Goal: Information Seeking & Learning: Learn about a topic

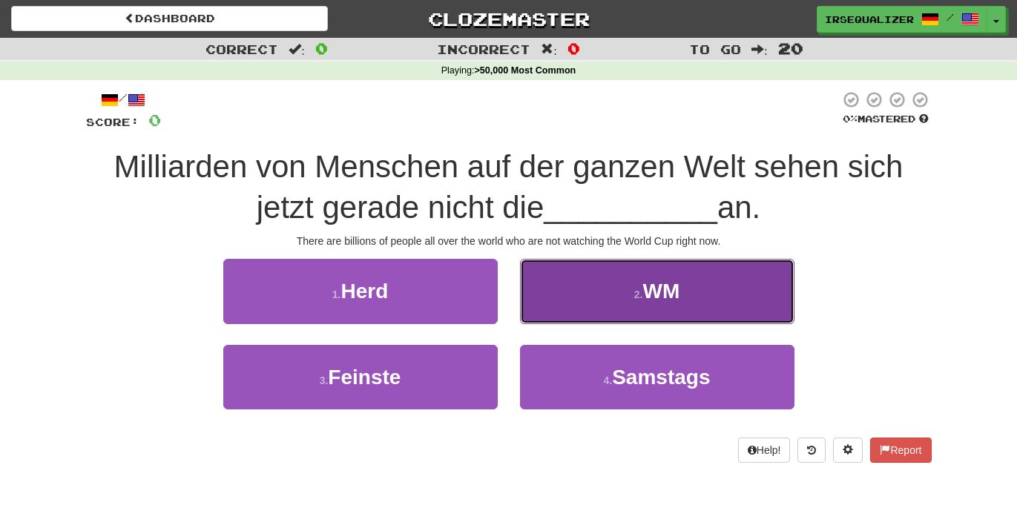
click at [726, 269] on button "2 . WM" at bounding box center [657, 291] width 275 height 65
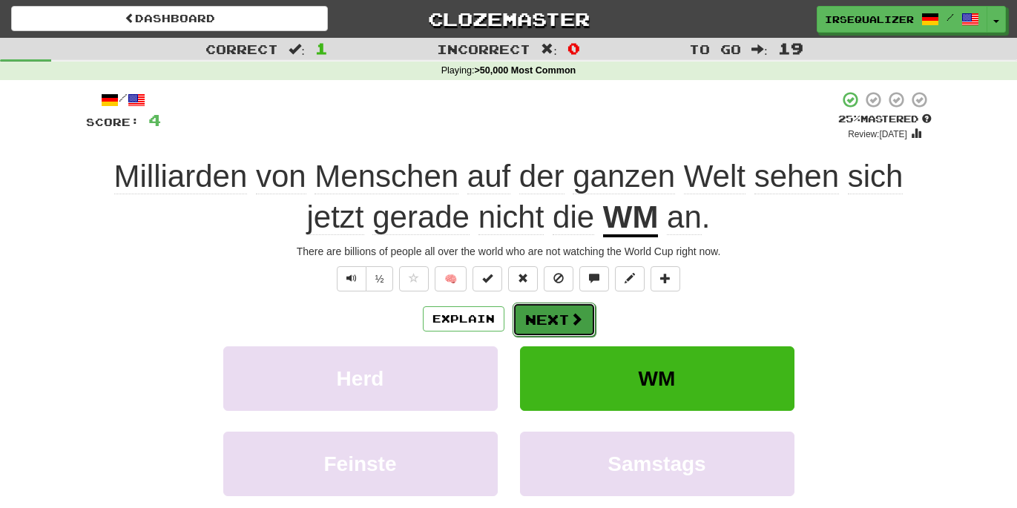
click at [567, 323] on button "Next" at bounding box center [554, 320] width 83 height 34
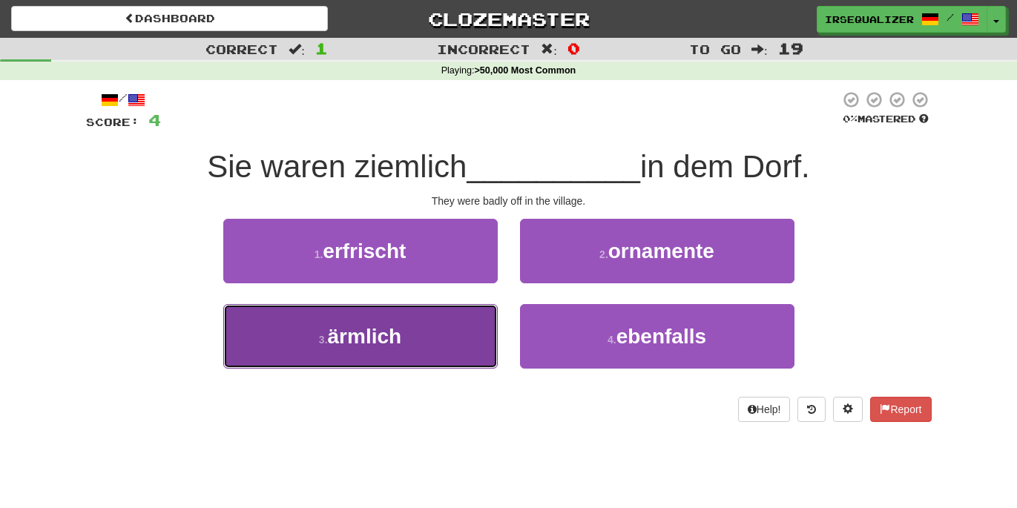
click at [470, 347] on button "3 . ärmlich" at bounding box center [360, 336] width 275 height 65
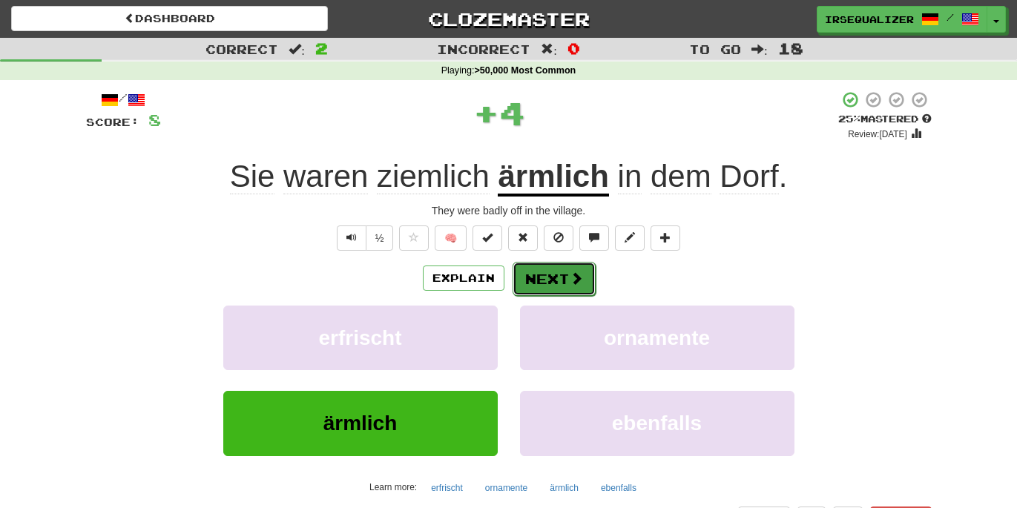
click at [546, 279] on button "Next" at bounding box center [554, 279] width 83 height 34
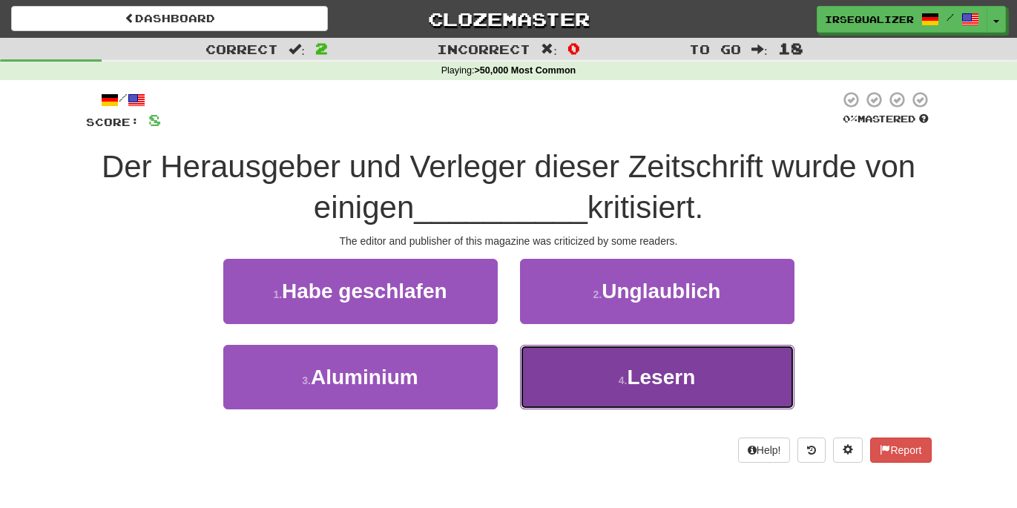
click at [557, 376] on button "4 . [GEOGRAPHIC_DATA]" at bounding box center [657, 377] width 275 height 65
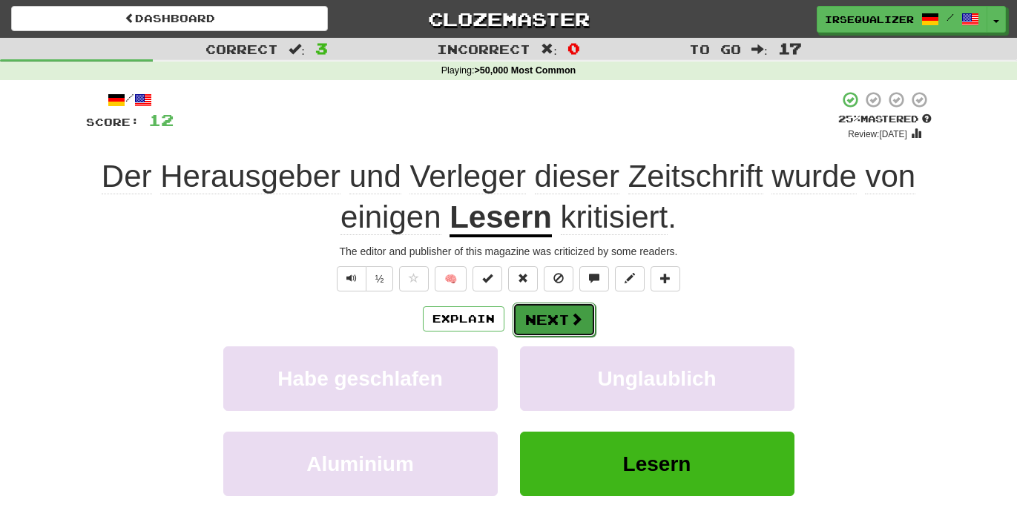
click at [559, 329] on button "Next" at bounding box center [554, 320] width 83 height 34
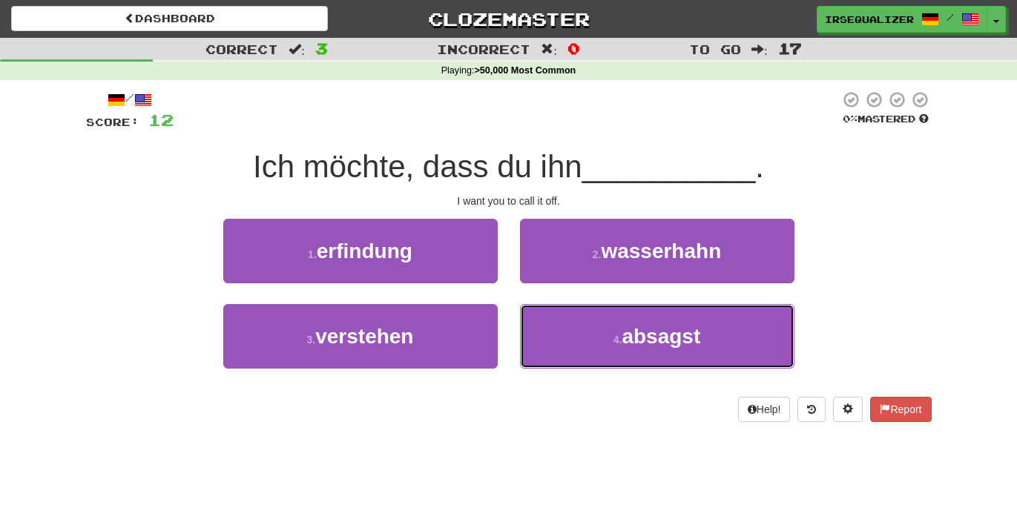
click at [559, 329] on button "4 . absagst" at bounding box center [657, 336] width 275 height 65
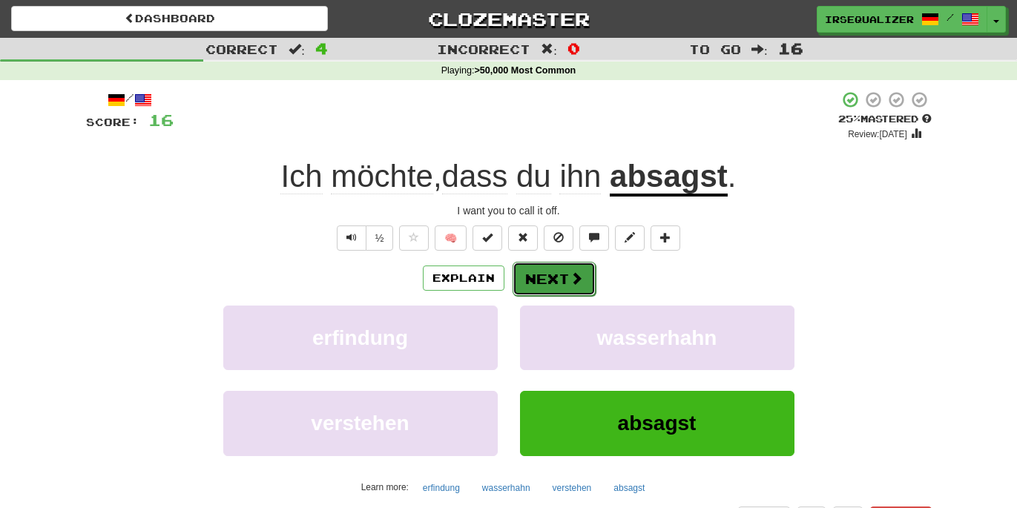
click at [571, 273] on span at bounding box center [576, 278] width 13 height 13
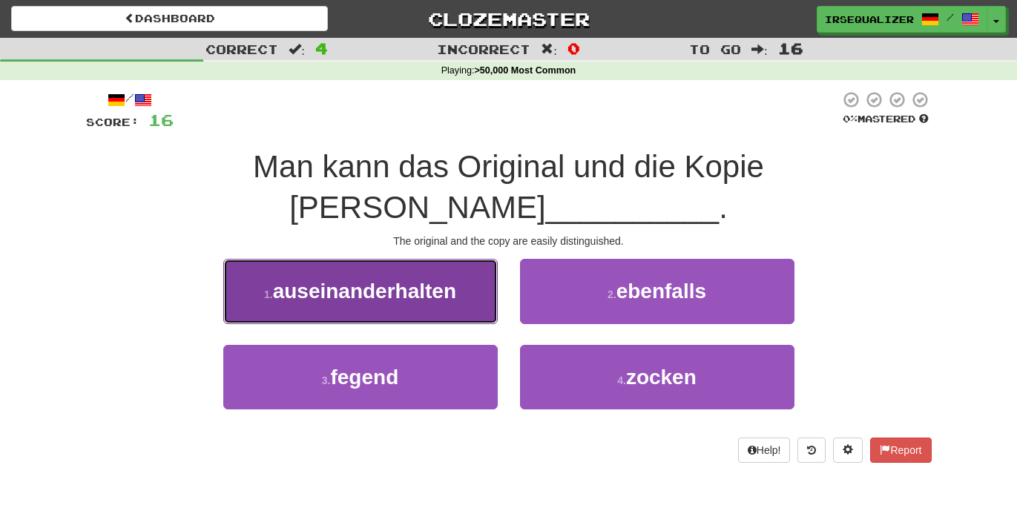
click at [485, 264] on button "1 . auseinanderhalten" at bounding box center [360, 291] width 275 height 65
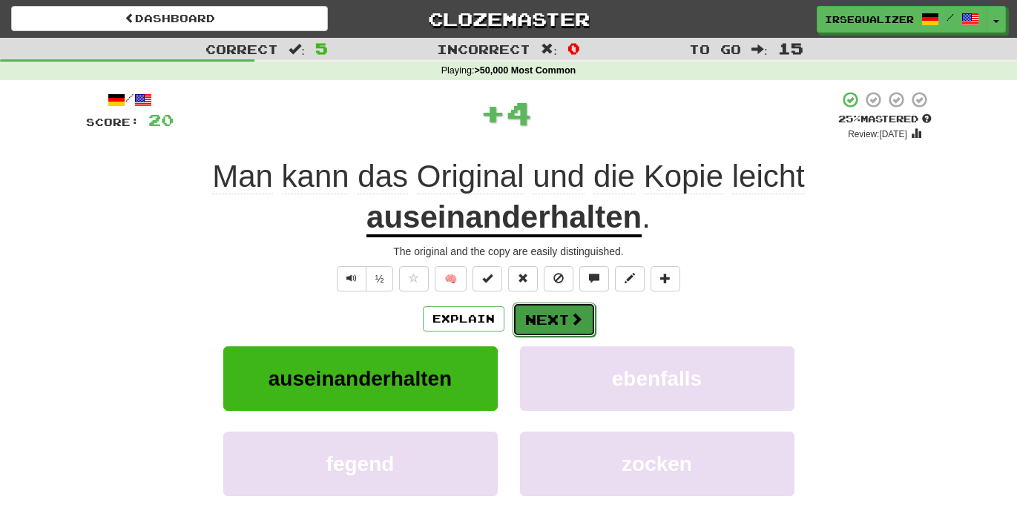
click at [545, 310] on button "Next" at bounding box center [554, 320] width 83 height 34
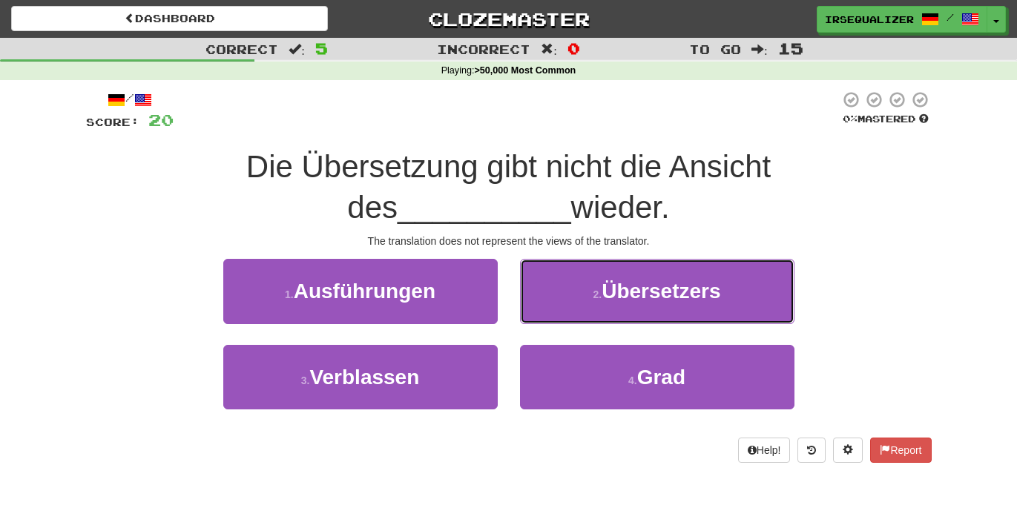
click at [543, 310] on button "2 . Übersetzers" at bounding box center [657, 291] width 275 height 65
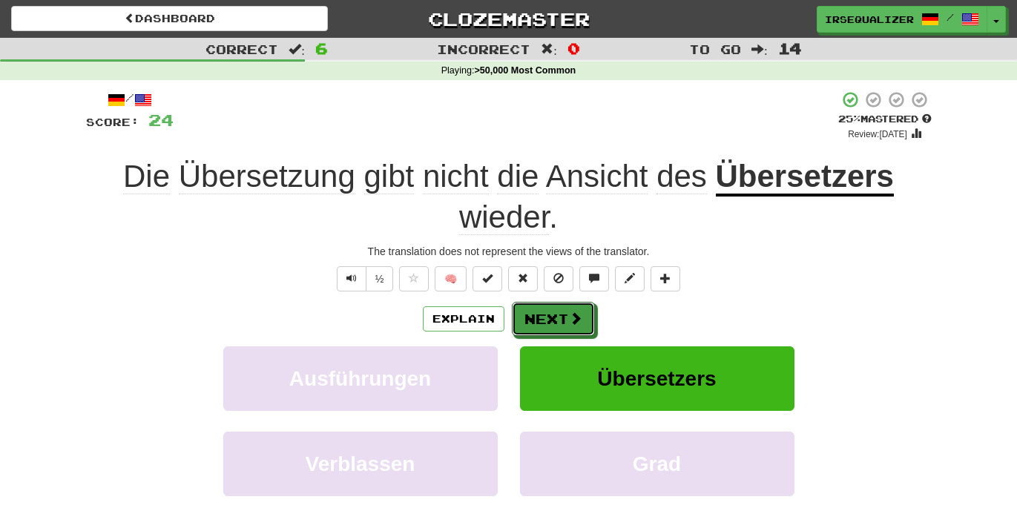
click at [543, 310] on button "Next" at bounding box center [553, 319] width 83 height 34
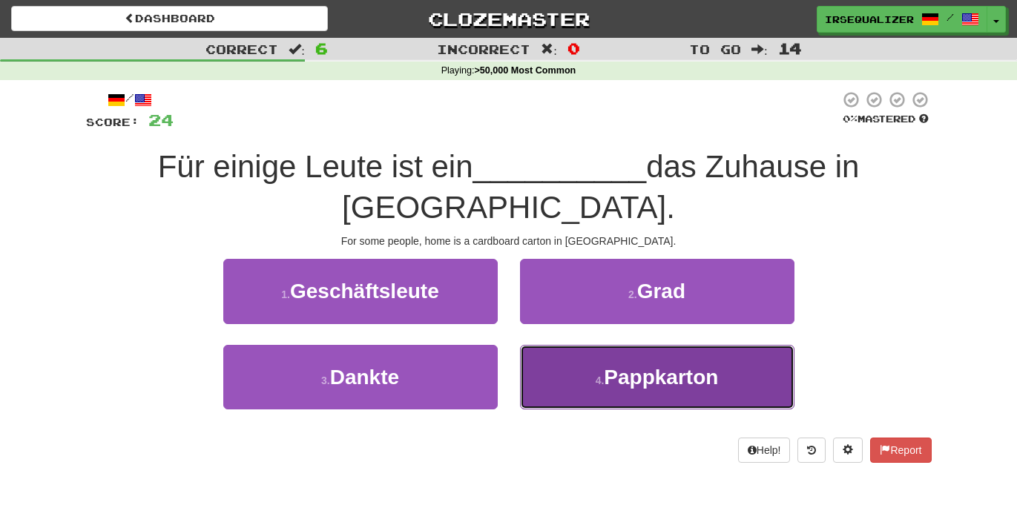
click at [550, 345] on button "4 . Pappkarton" at bounding box center [657, 377] width 275 height 65
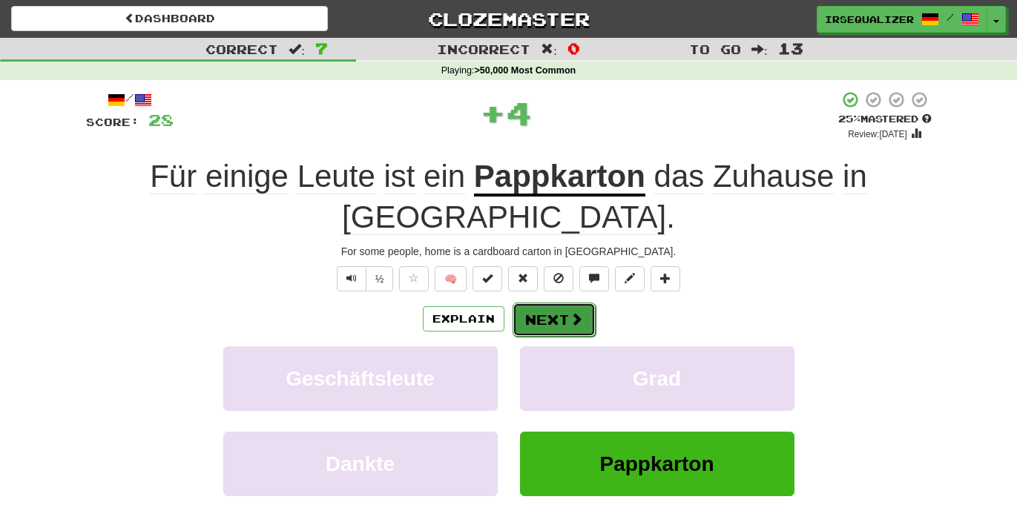
click at [550, 303] on button "Next" at bounding box center [554, 320] width 83 height 34
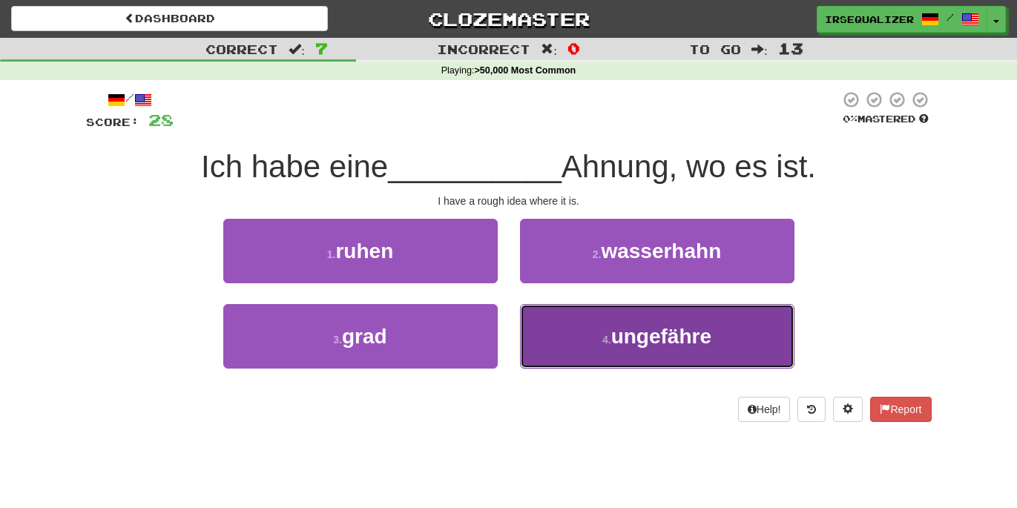
click at [575, 327] on button "4 . ungefähre" at bounding box center [657, 336] width 275 height 65
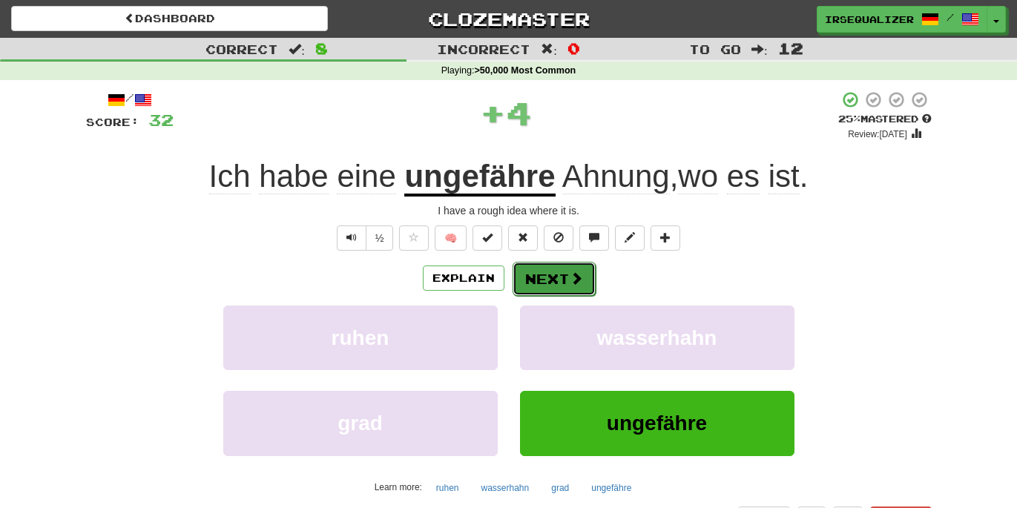
click at [571, 283] on span at bounding box center [576, 278] width 13 height 13
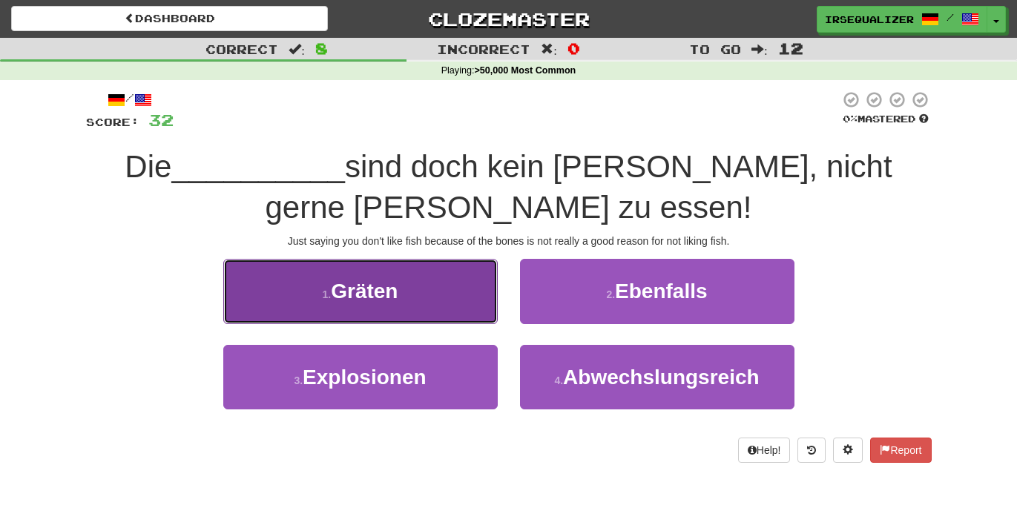
click at [477, 302] on button "1 . Gräten" at bounding box center [360, 291] width 275 height 65
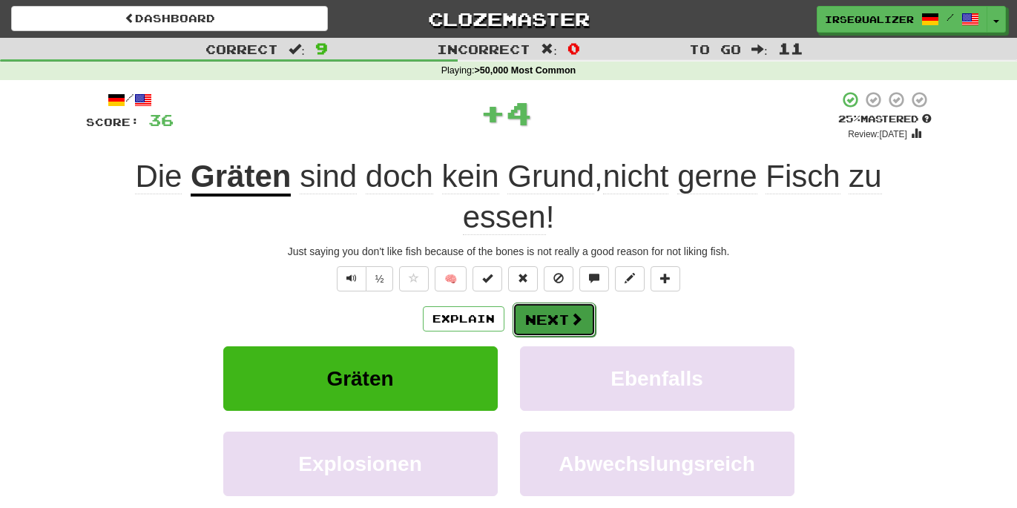
click at [535, 324] on button "Next" at bounding box center [554, 320] width 83 height 34
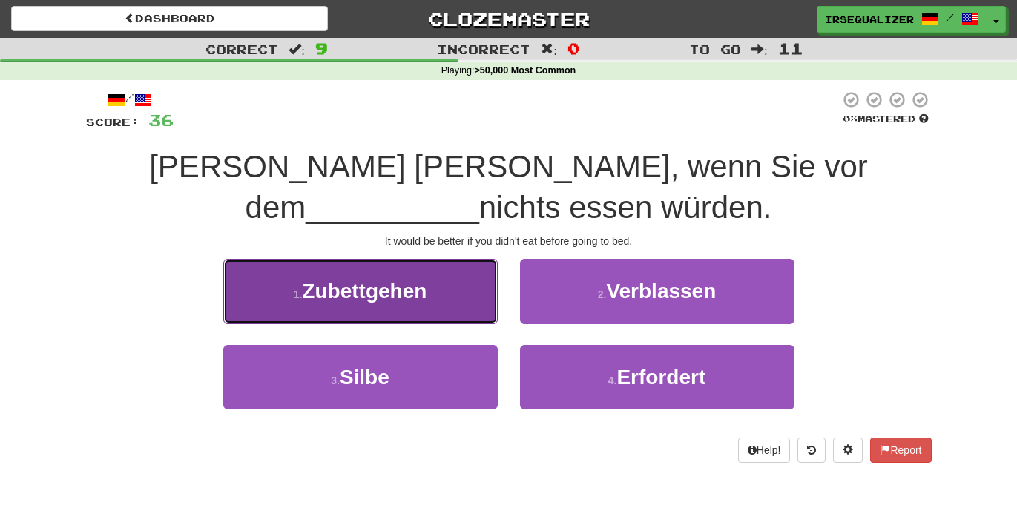
click at [472, 305] on button "1 . Zubettgehen" at bounding box center [360, 291] width 275 height 65
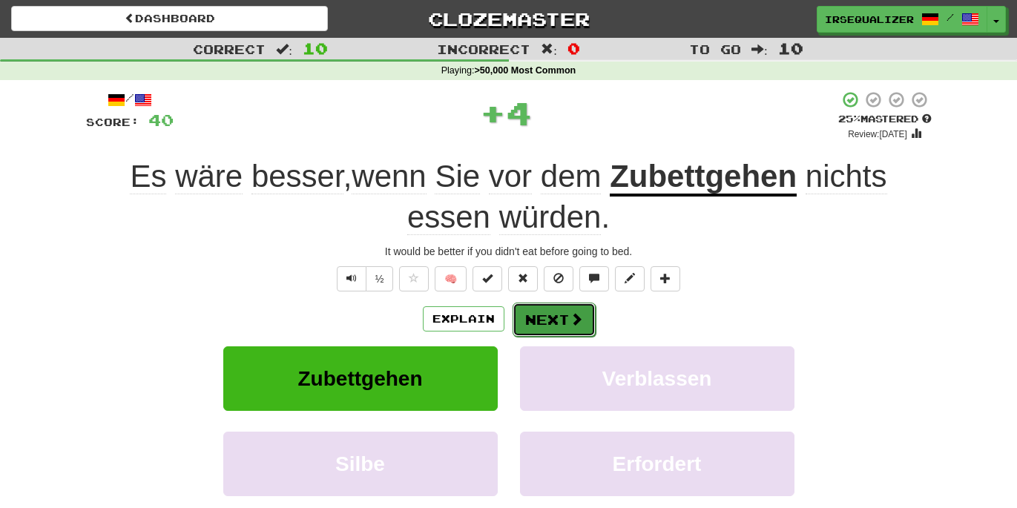
click at [533, 325] on button "Next" at bounding box center [554, 320] width 83 height 34
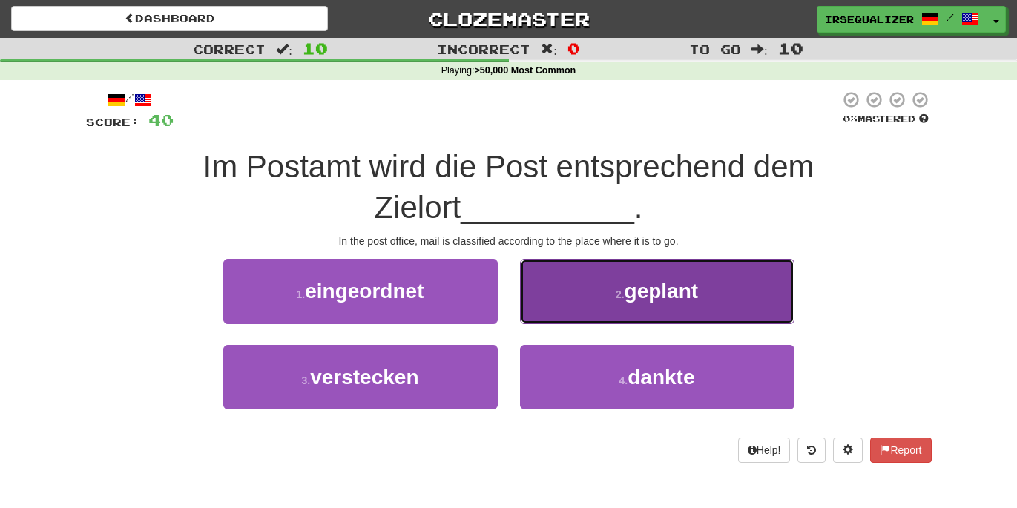
click at [589, 309] on button "2 . geplant" at bounding box center [657, 291] width 275 height 65
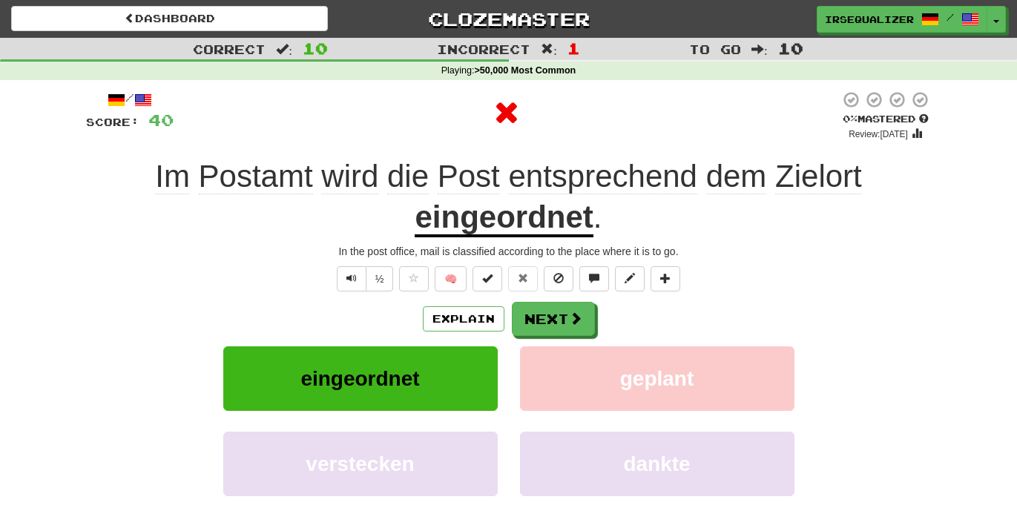
click at [545, 228] on u "eingeordnet" at bounding box center [504, 219] width 178 height 38
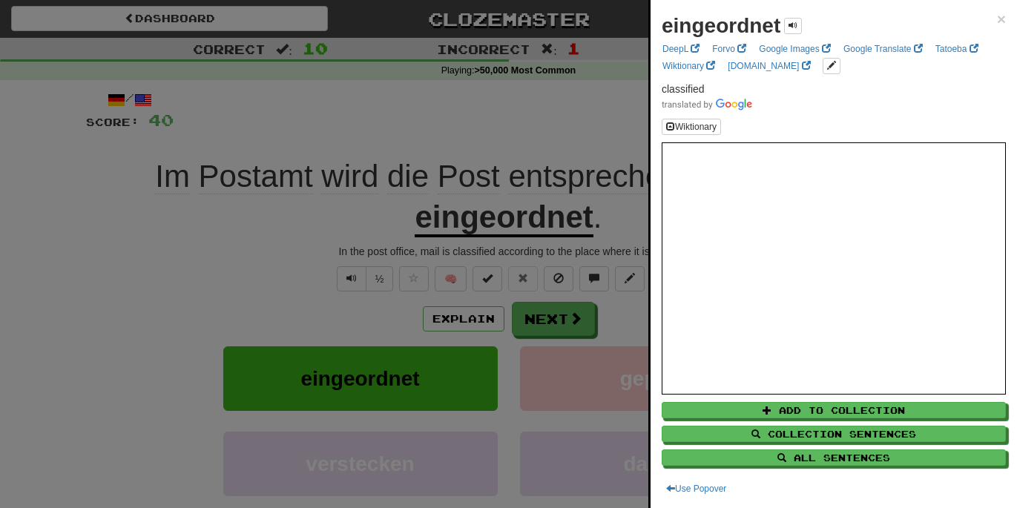
click at [320, 238] on div at bounding box center [508, 254] width 1017 height 508
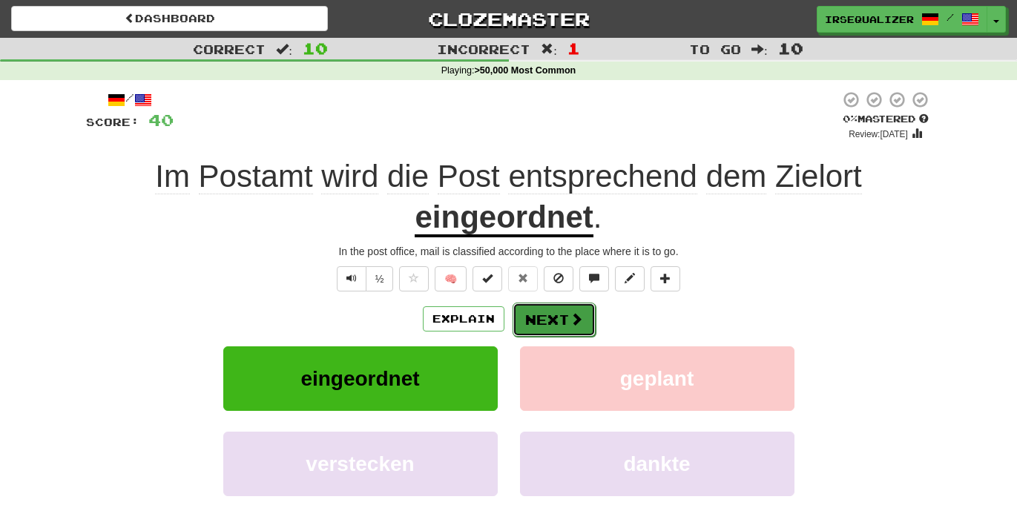
click at [534, 320] on button "Next" at bounding box center [554, 320] width 83 height 34
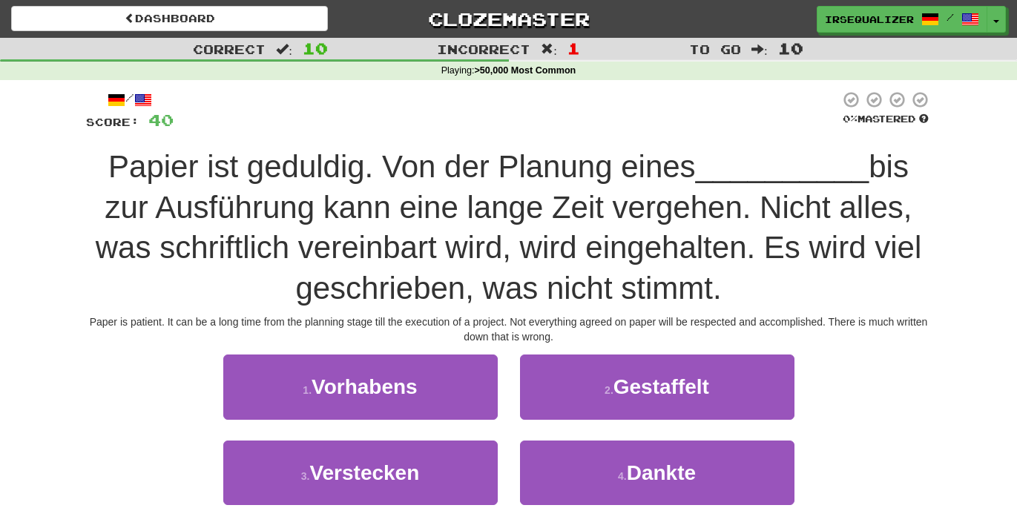
scroll to position [1, 0]
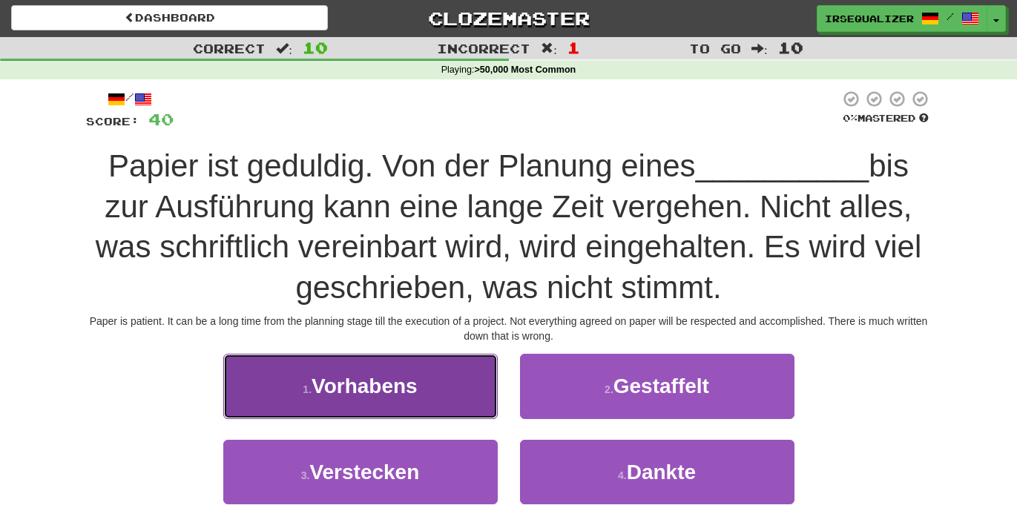
click at [469, 387] on button "1 . Vorhabens" at bounding box center [360, 386] width 275 height 65
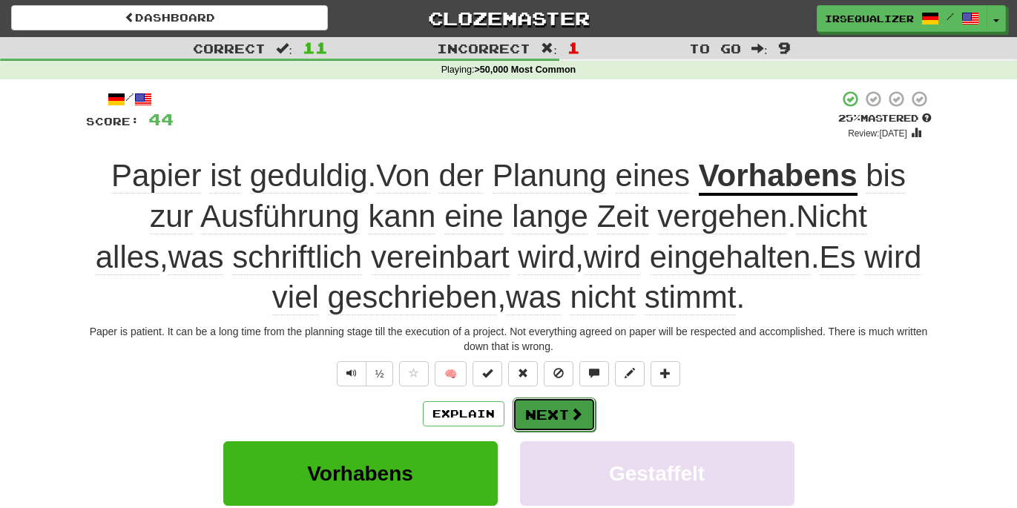
click at [569, 427] on button "Next" at bounding box center [554, 415] width 83 height 34
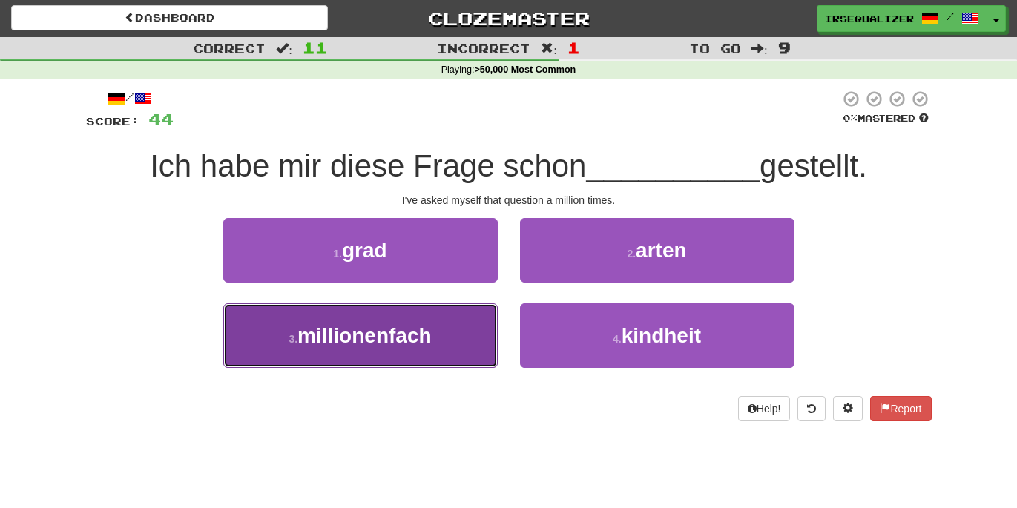
click at [461, 350] on button "3 . millionenfach" at bounding box center [360, 336] width 275 height 65
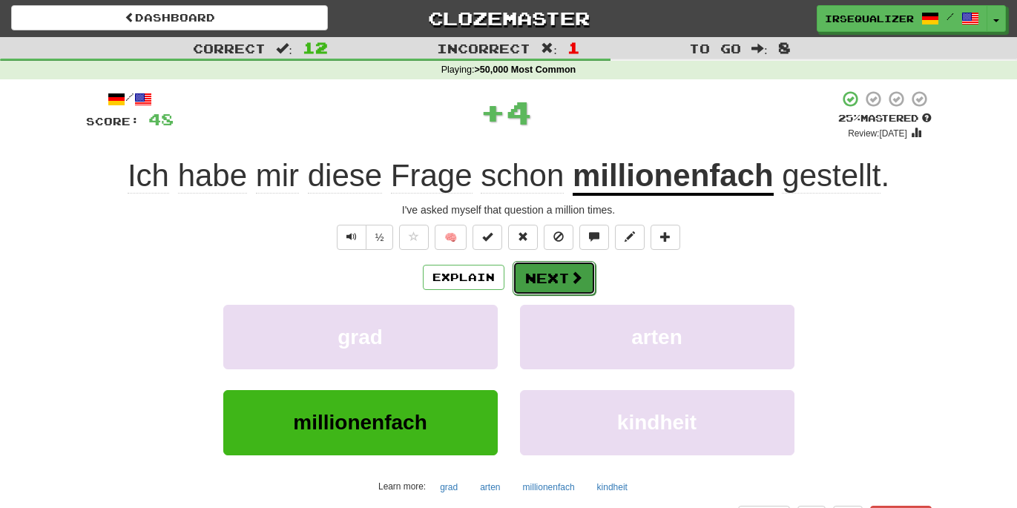
click at [544, 271] on button "Next" at bounding box center [554, 278] width 83 height 34
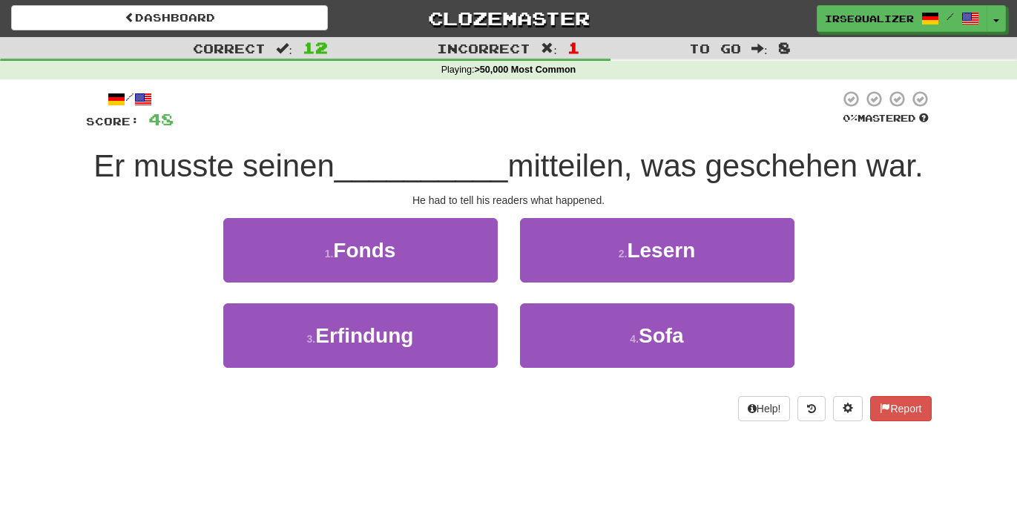
click at [593, 285] on div "2 . [GEOGRAPHIC_DATA]" at bounding box center [657, 260] width 297 height 85
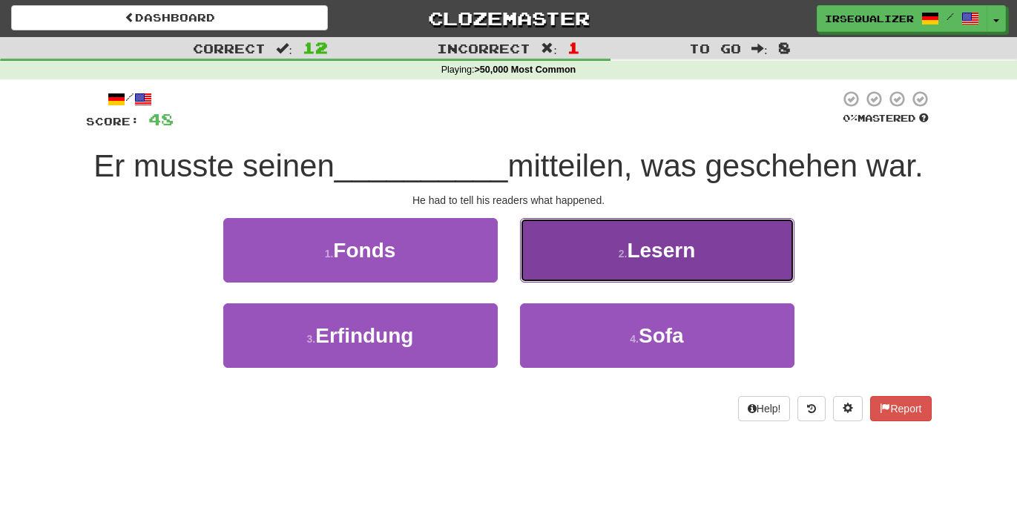
click at [600, 272] on button "2 . [GEOGRAPHIC_DATA]" at bounding box center [657, 250] width 275 height 65
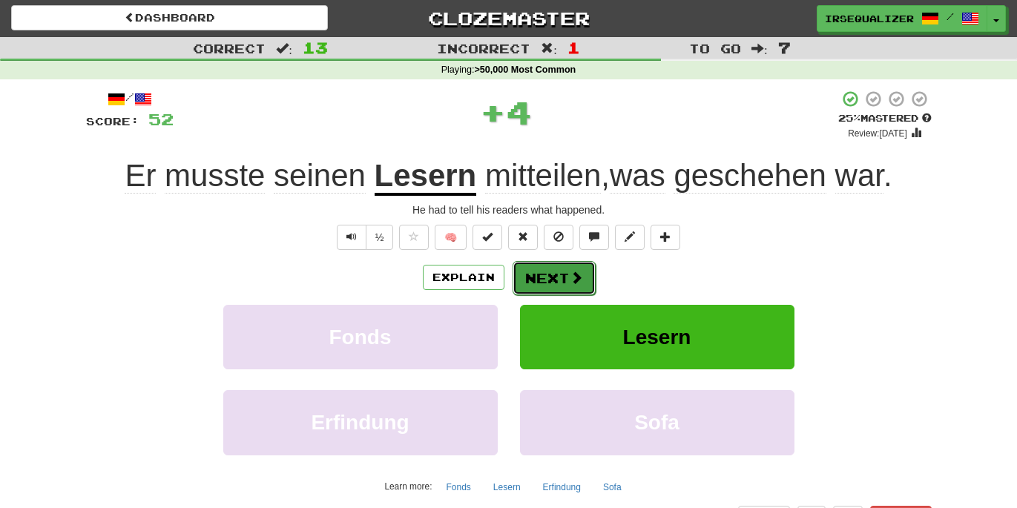
click at [577, 284] on span at bounding box center [576, 277] width 13 height 13
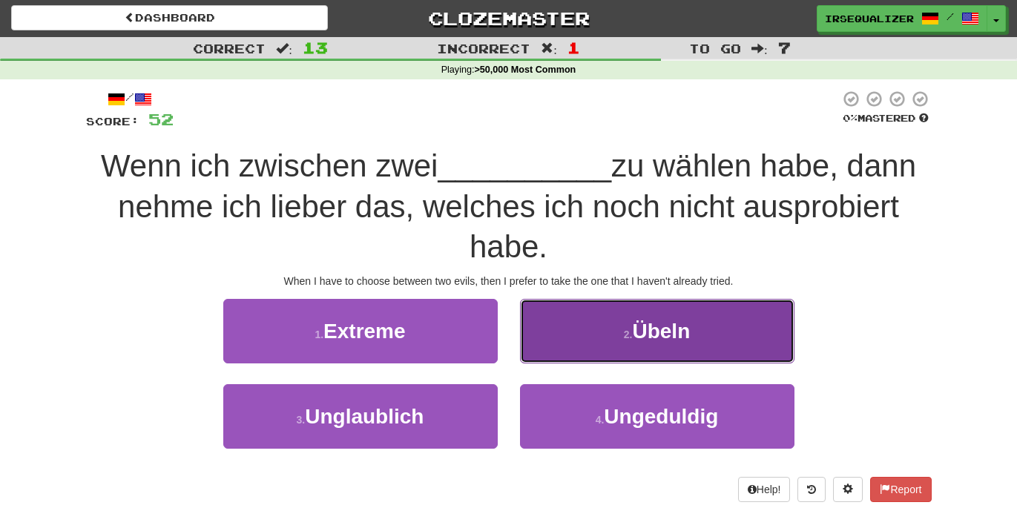
click at [585, 331] on button "2 . Übeln" at bounding box center [657, 331] width 275 height 65
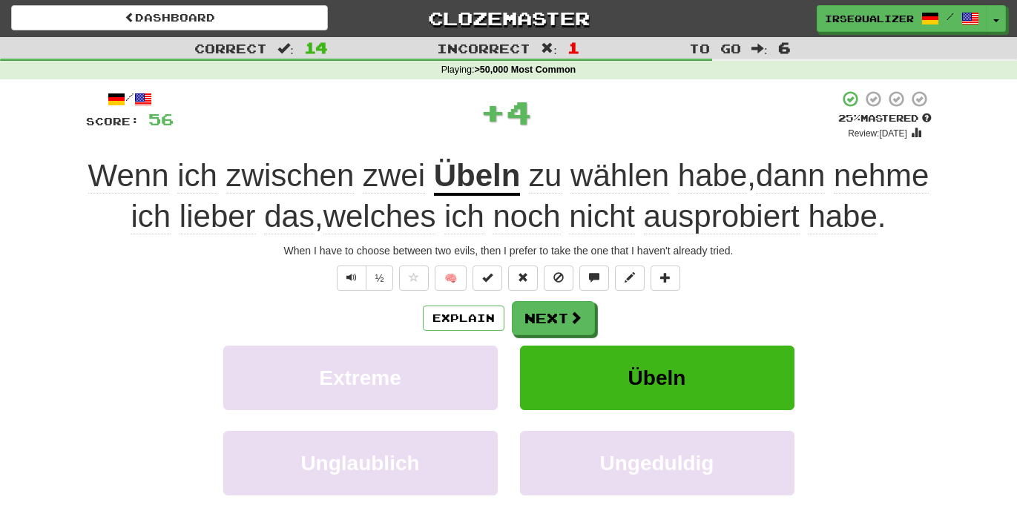
click at [521, 177] on u "Übeln" at bounding box center [477, 177] width 87 height 38
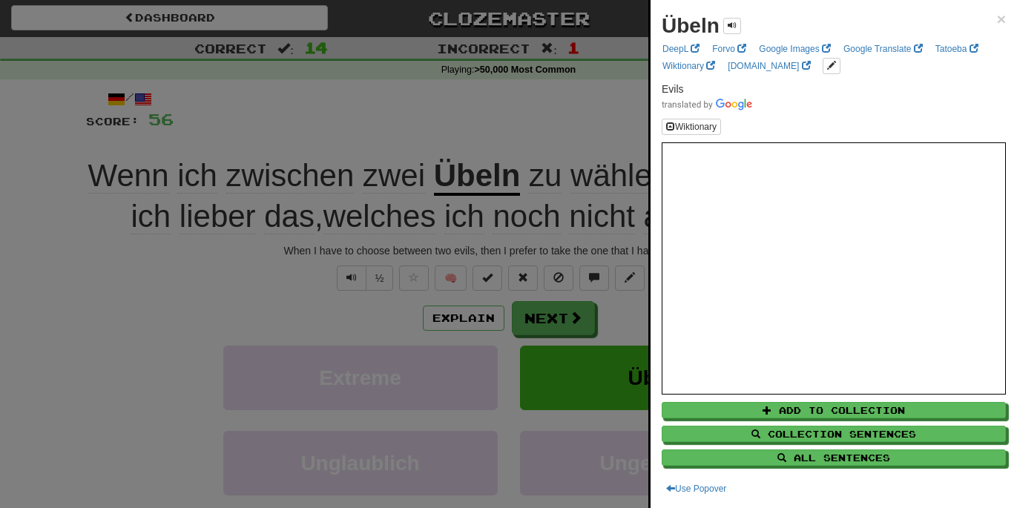
click at [531, 149] on div at bounding box center [508, 254] width 1017 height 508
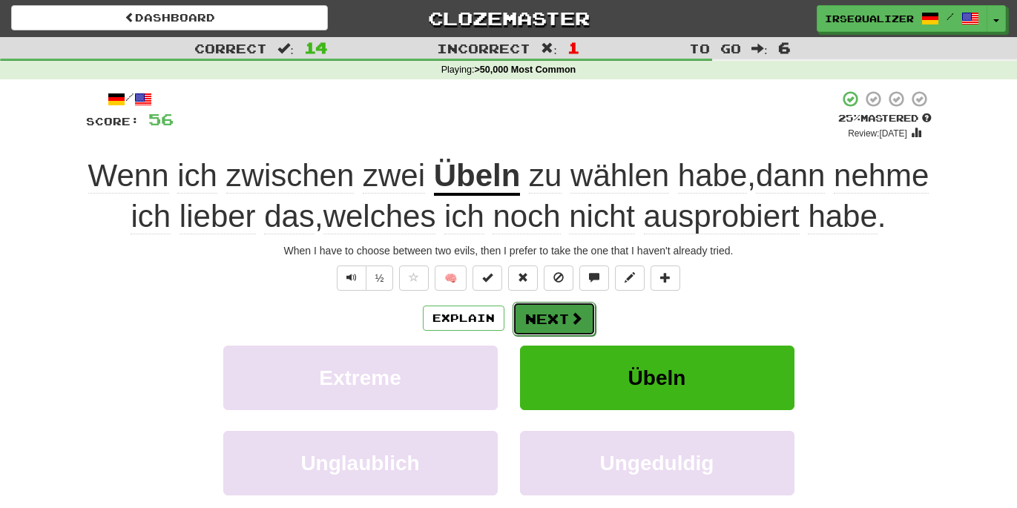
click at [537, 336] on button "Next" at bounding box center [554, 319] width 83 height 34
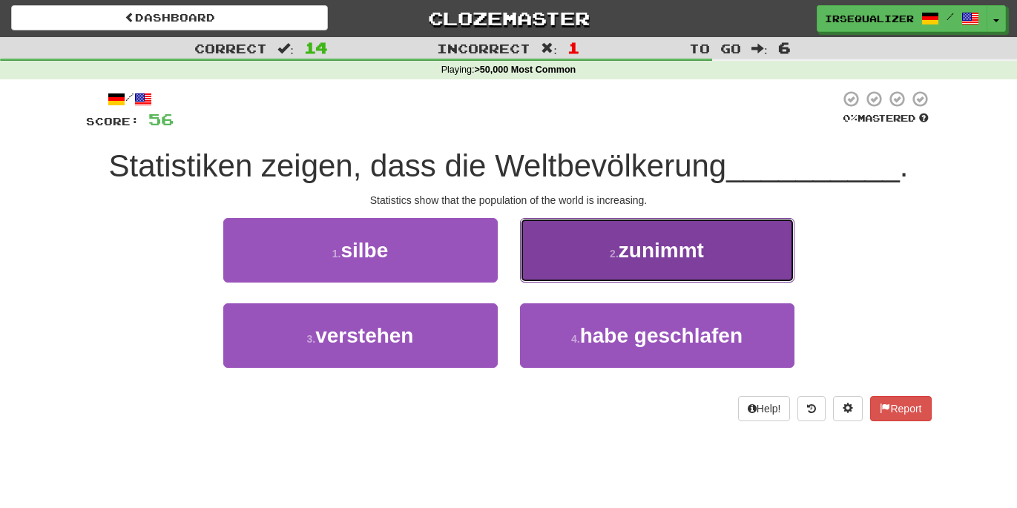
click at [597, 266] on button "2 . zunimmt" at bounding box center [657, 250] width 275 height 65
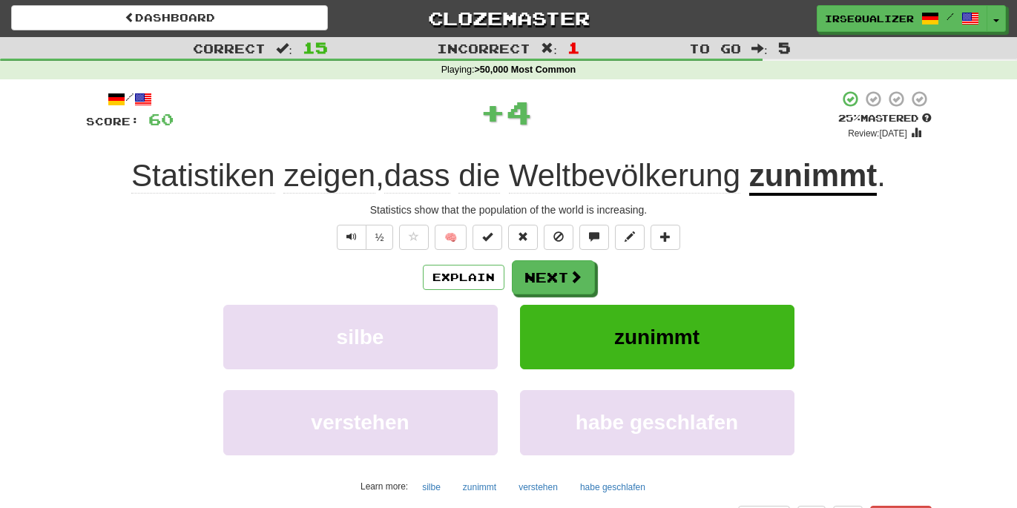
click at [808, 183] on u "zunimmt" at bounding box center [814, 177] width 128 height 38
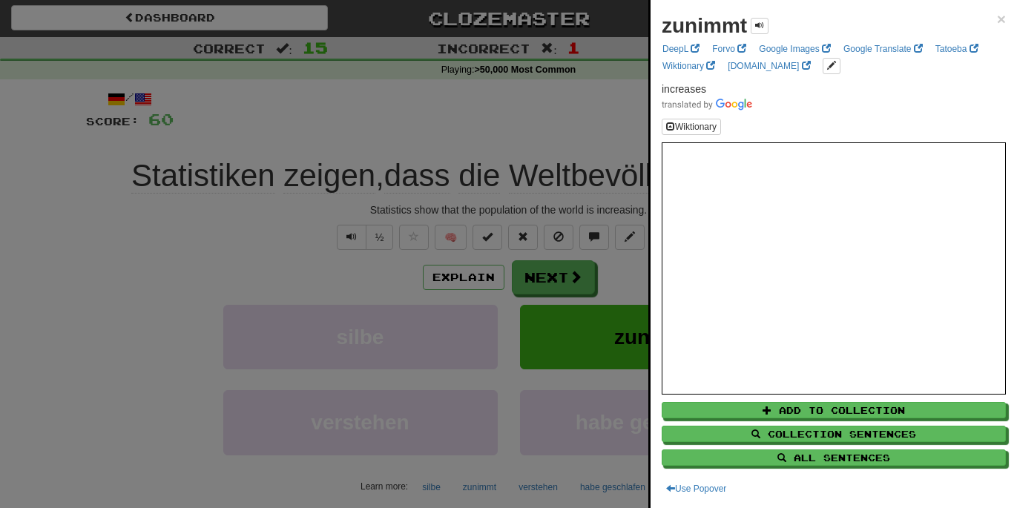
click at [615, 119] on div at bounding box center [508, 254] width 1017 height 508
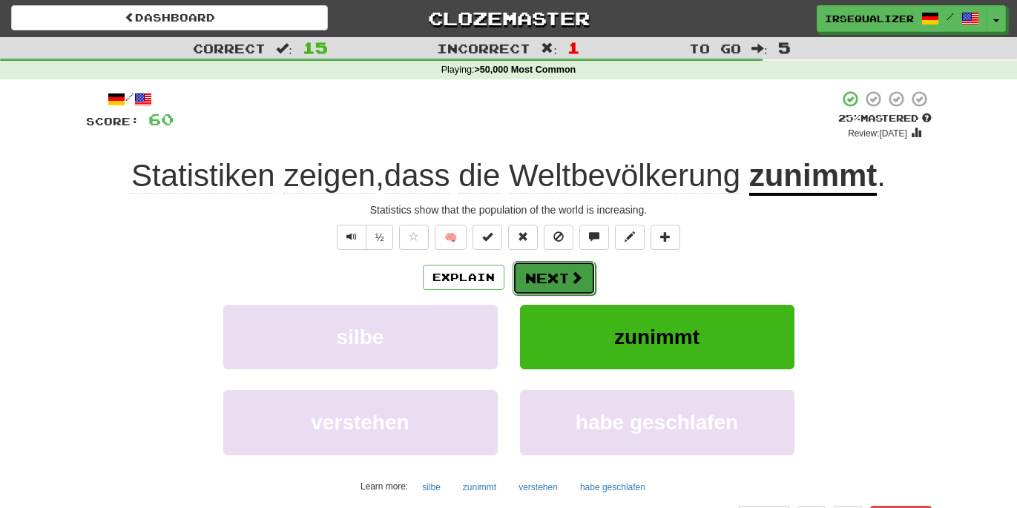
click at [545, 280] on button "Next" at bounding box center [554, 278] width 83 height 34
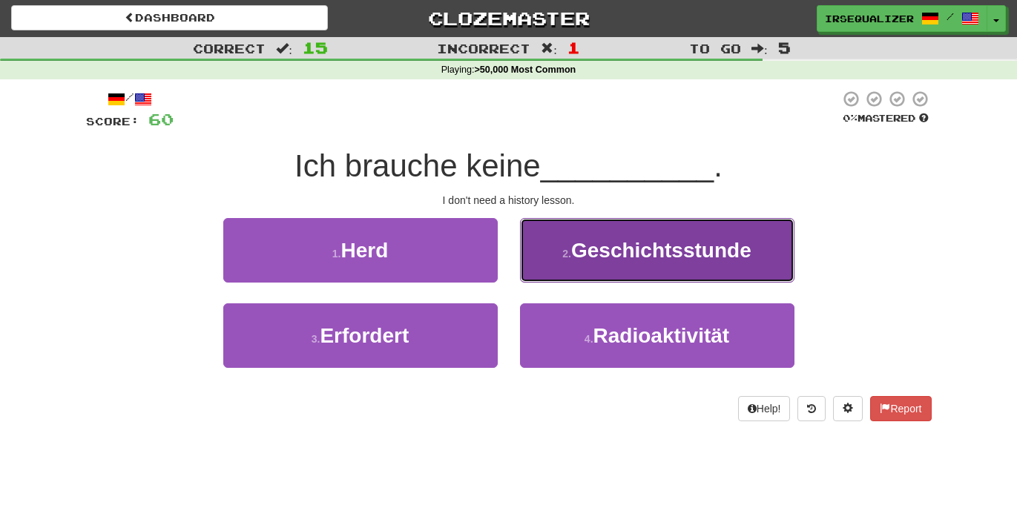
click at [575, 255] on span "Geschichtsstunde" at bounding box center [661, 250] width 180 height 23
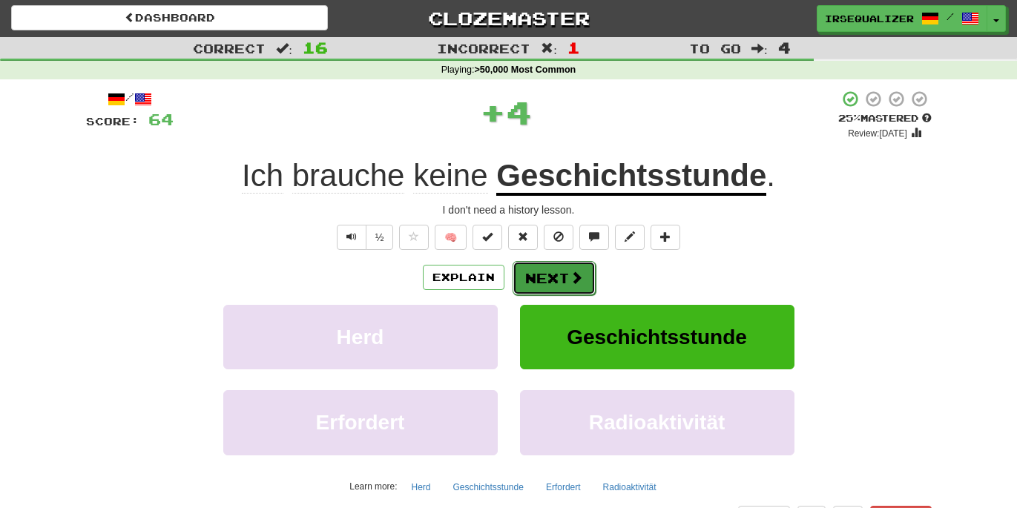
click at [558, 278] on button "Next" at bounding box center [554, 278] width 83 height 34
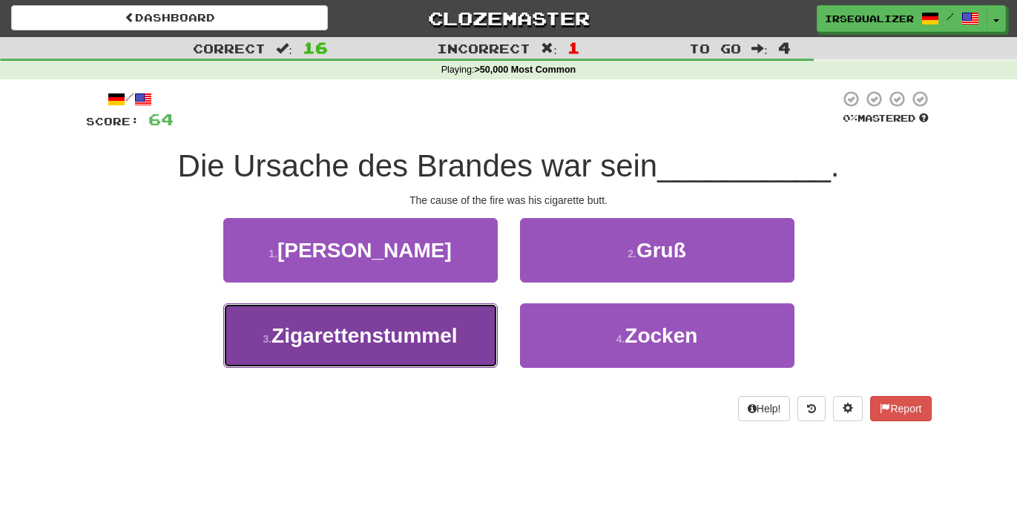
click at [468, 330] on button "3 . Zigarettenstummel" at bounding box center [360, 336] width 275 height 65
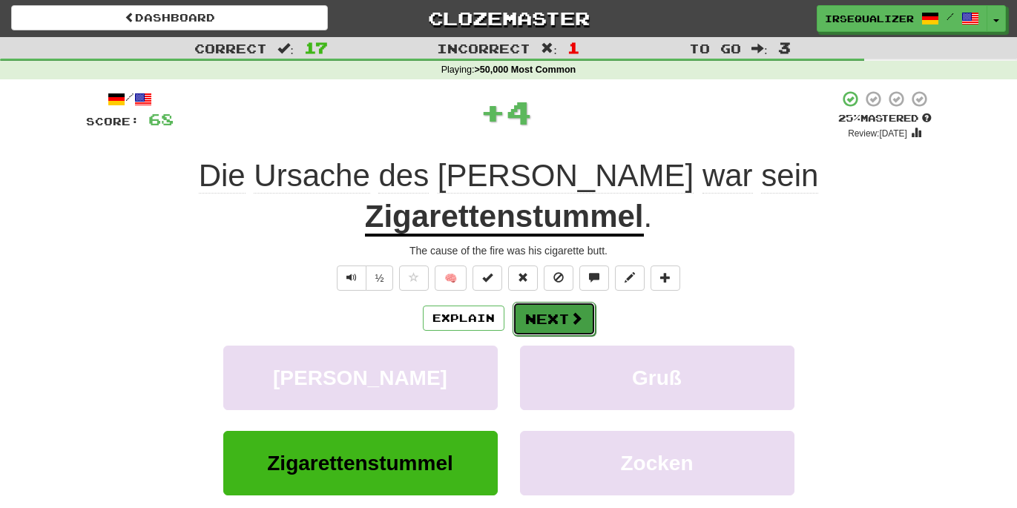
click at [551, 302] on button "Next" at bounding box center [554, 319] width 83 height 34
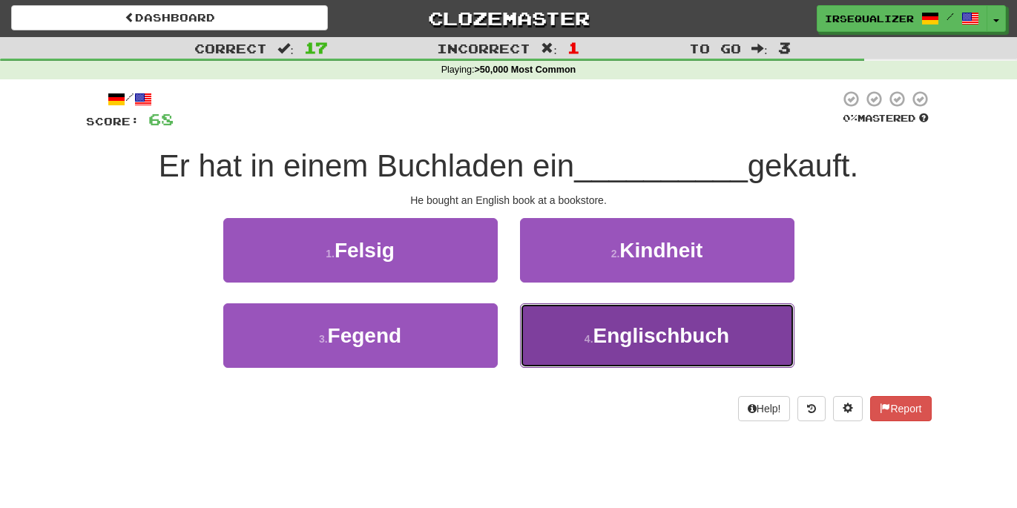
click at [550, 330] on button "4 . Englischbuch" at bounding box center [657, 336] width 275 height 65
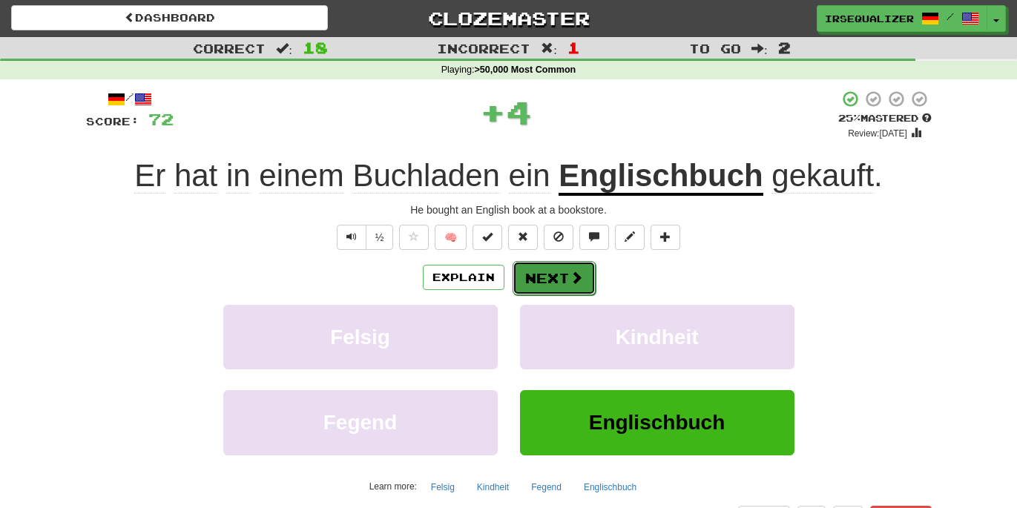
click at [579, 277] on span at bounding box center [576, 277] width 13 height 13
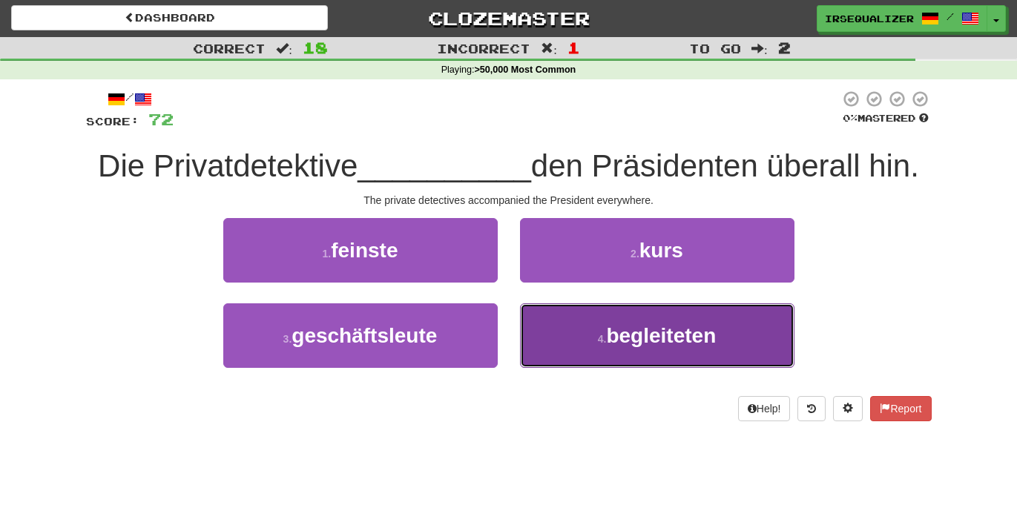
click at [583, 307] on button "4 . begleiteten" at bounding box center [657, 336] width 275 height 65
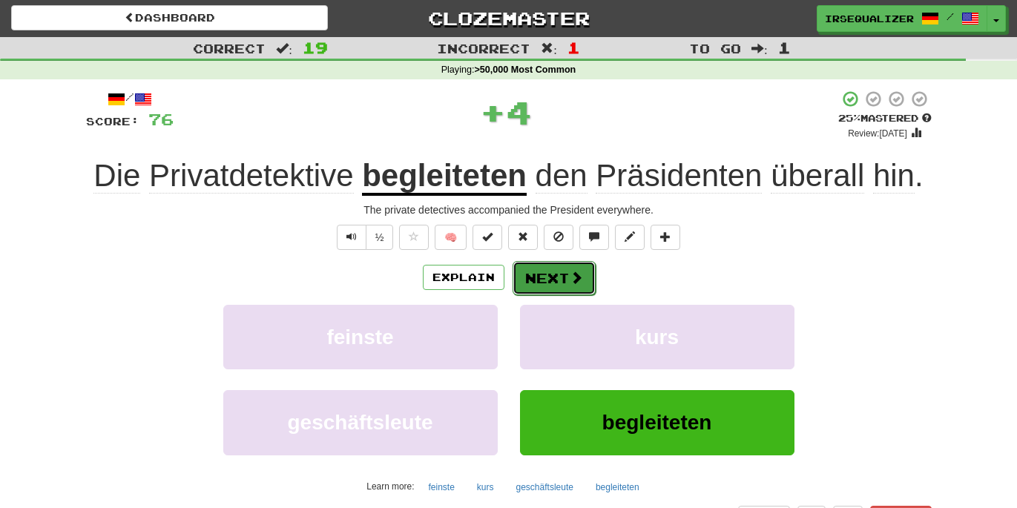
click at [571, 278] on span at bounding box center [576, 277] width 13 height 13
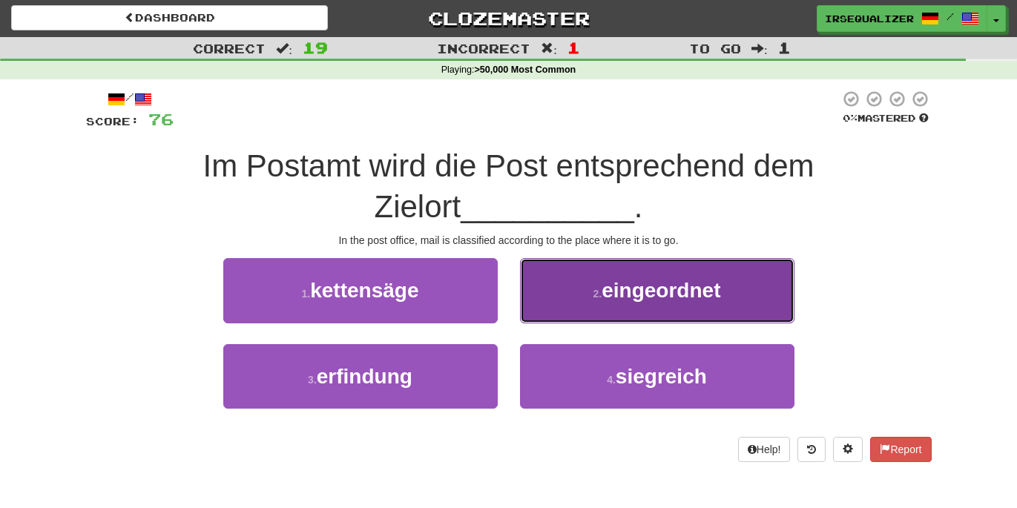
click at [698, 286] on span "eingeordnet" at bounding box center [661, 290] width 119 height 23
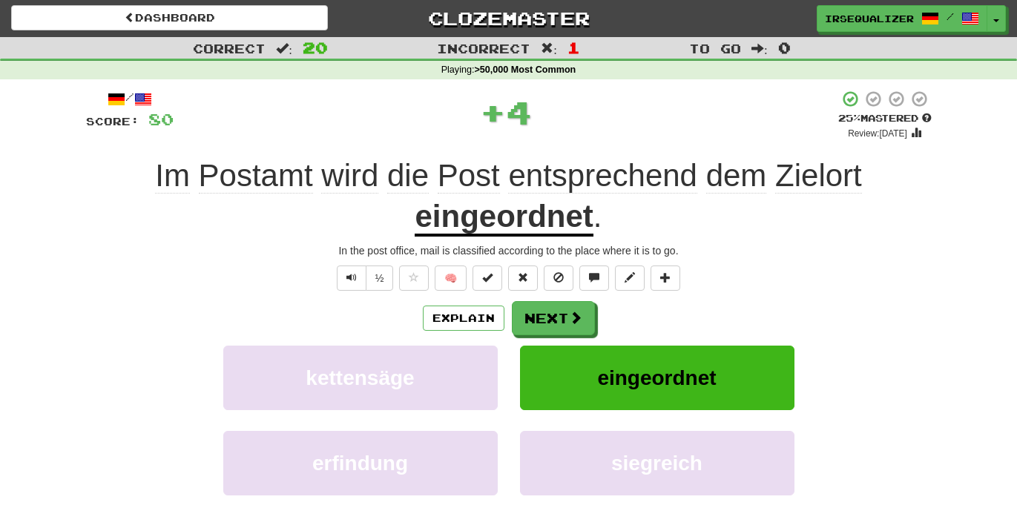
click at [563, 219] on u "eingeordnet" at bounding box center [504, 218] width 178 height 38
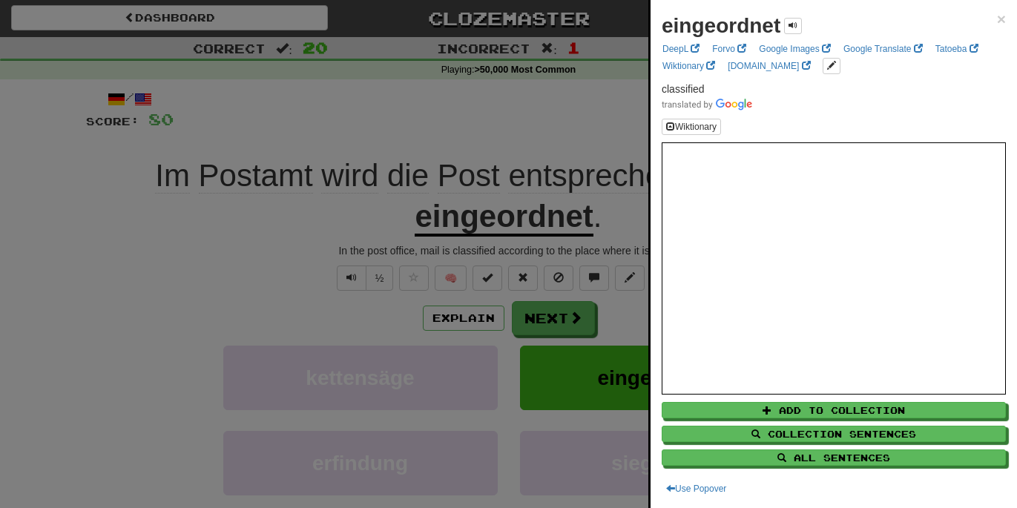
click at [479, 122] on div at bounding box center [508, 254] width 1017 height 508
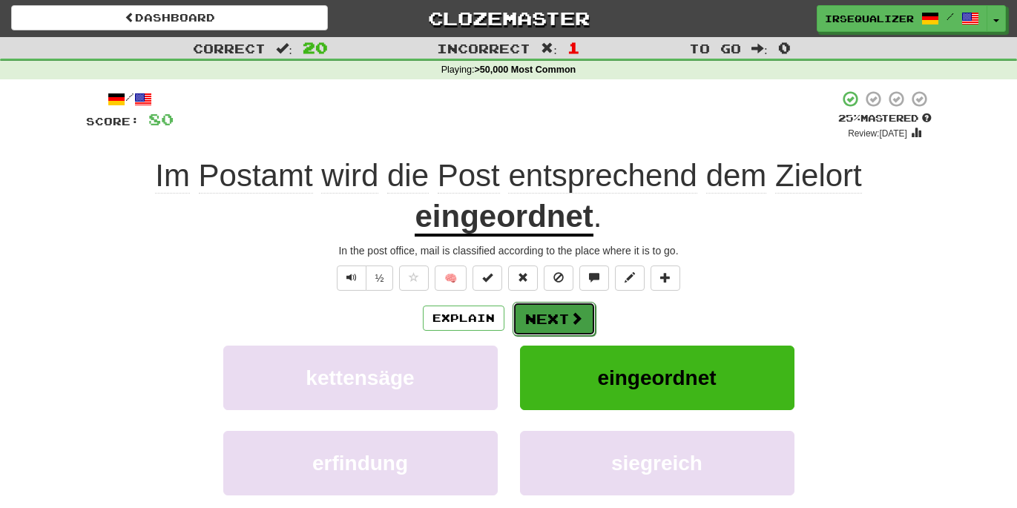
click at [533, 313] on button "Next" at bounding box center [554, 319] width 83 height 34
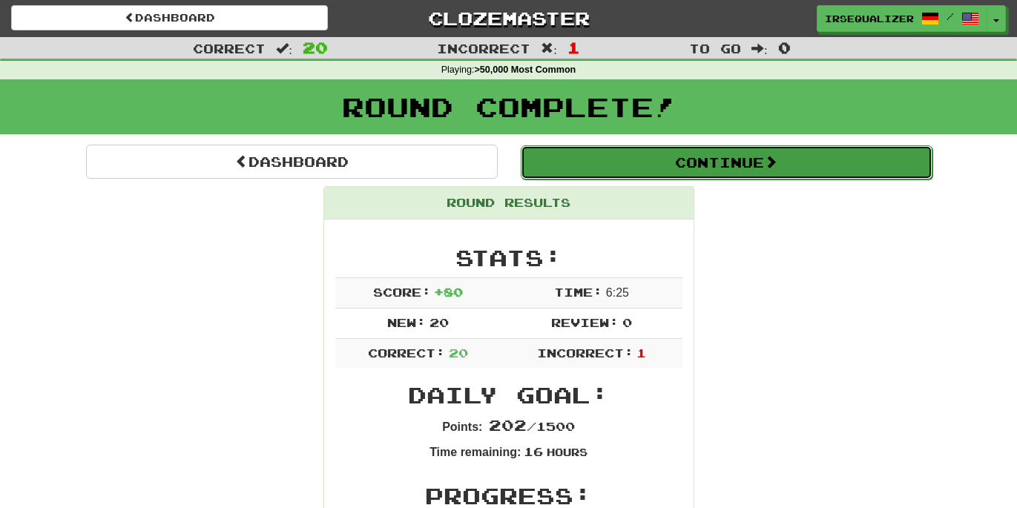
click at [798, 160] on button "Continue" at bounding box center [727, 162] width 412 height 34
